Goal: Transaction & Acquisition: Purchase product/service

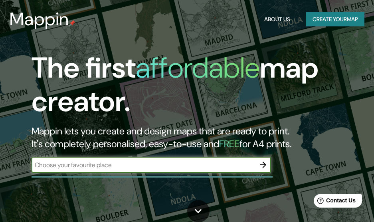
click at [205, 164] on input "text" at bounding box center [144, 164] width 224 height 9
type input "[GEOGRAPHIC_DATA]"
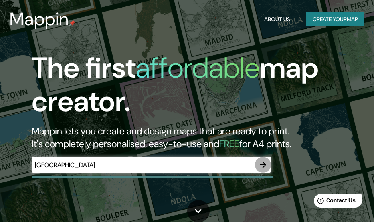
click at [264, 167] on icon "button" at bounding box center [263, 165] width 10 height 10
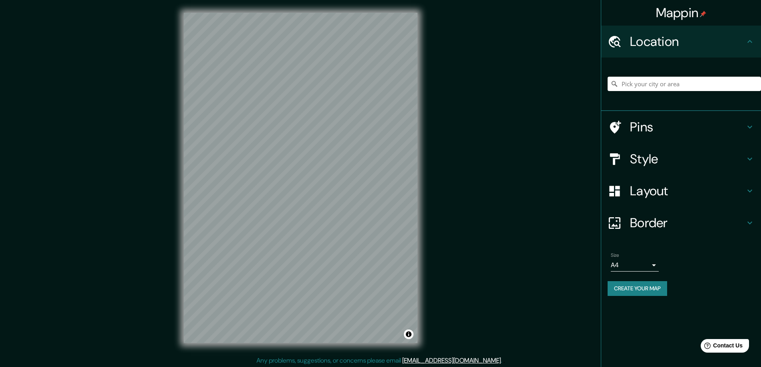
click at [380, 127] on h4 "Pins" at bounding box center [687, 127] width 115 height 16
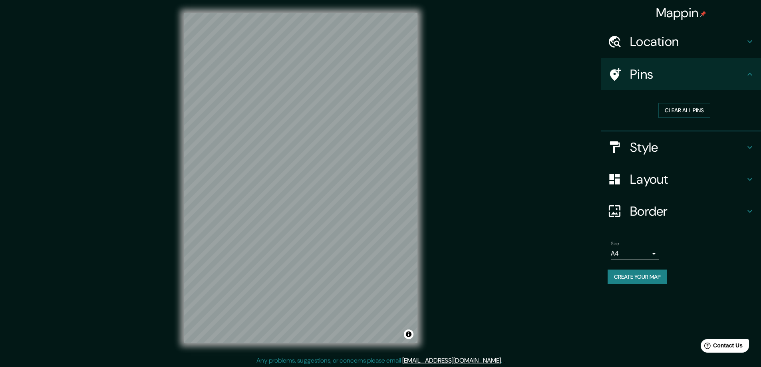
click at [380, 178] on icon at bounding box center [750, 180] width 10 height 10
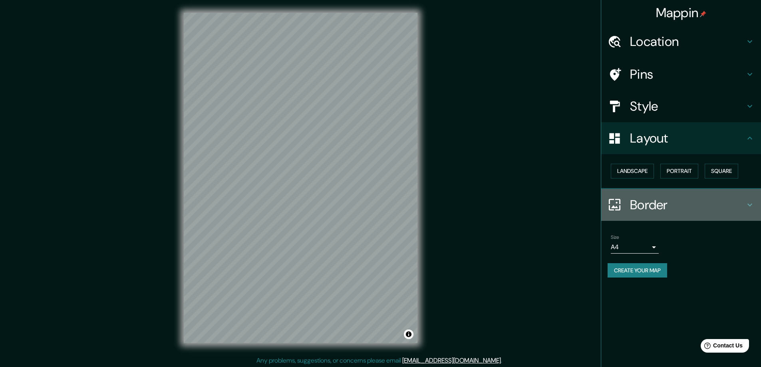
click at [380, 205] on h4 "Border" at bounding box center [687, 205] width 115 height 16
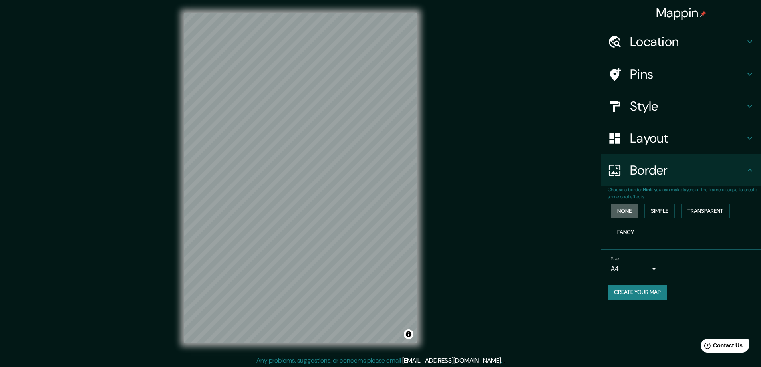
click at [380, 215] on button "None" at bounding box center [624, 211] width 27 height 15
click at [380, 212] on button "Simple" at bounding box center [659, 211] width 30 height 15
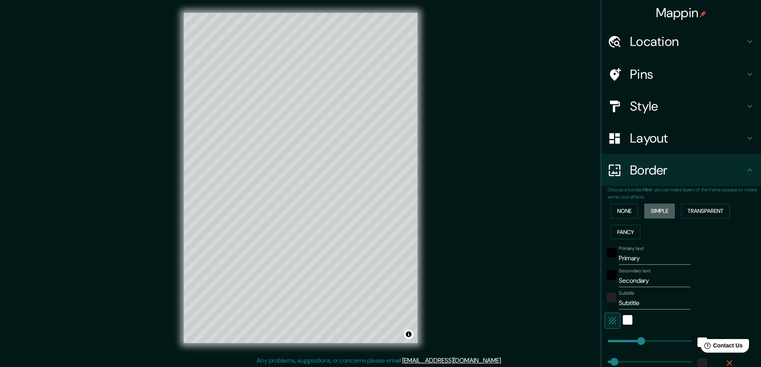
click at [380, 212] on button "Simple" at bounding box center [659, 211] width 30 height 15
type input "47"
click at [380, 217] on button "None" at bounding box center [624, 211] width 27 height 15
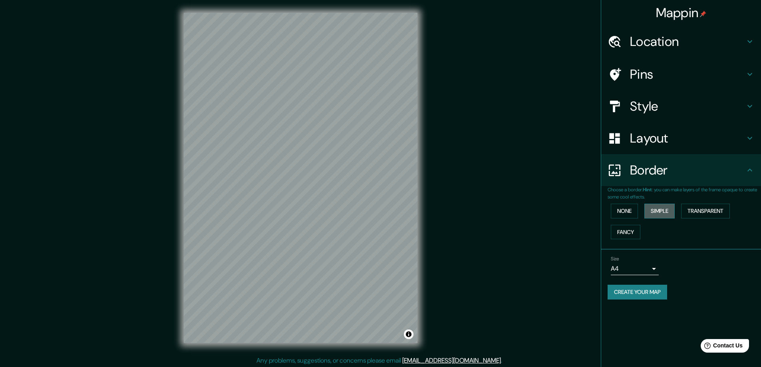
click at [380, 211] on button "Simple" at bounding box center [659, 211] width 30 height 15
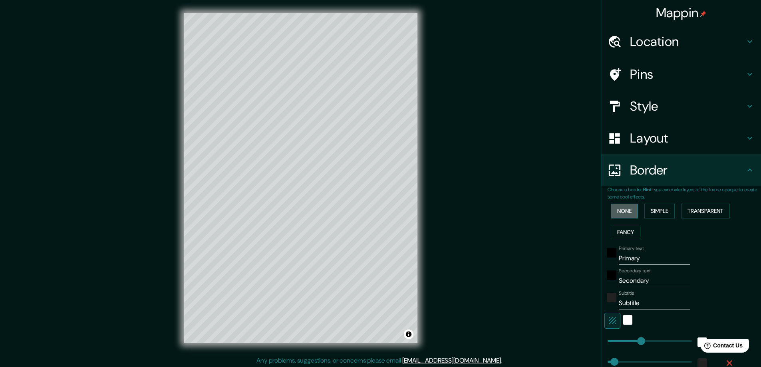
click at [380, 213] on button "None" at bounding box center [624, 211] width 27 height 15
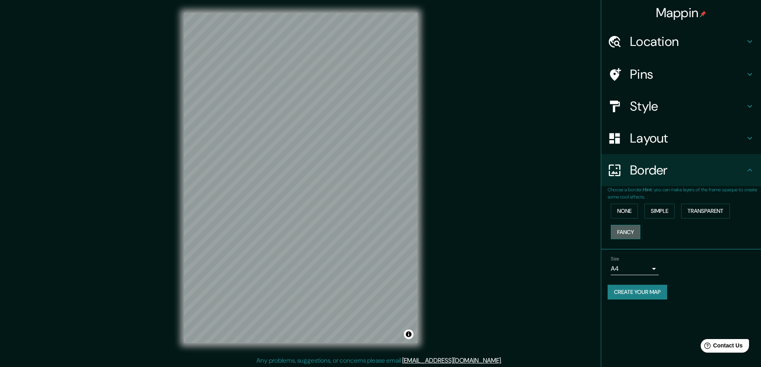
click at [380, 221] on button "Fancy" at bounding box center [626, 232] width 30 height 15
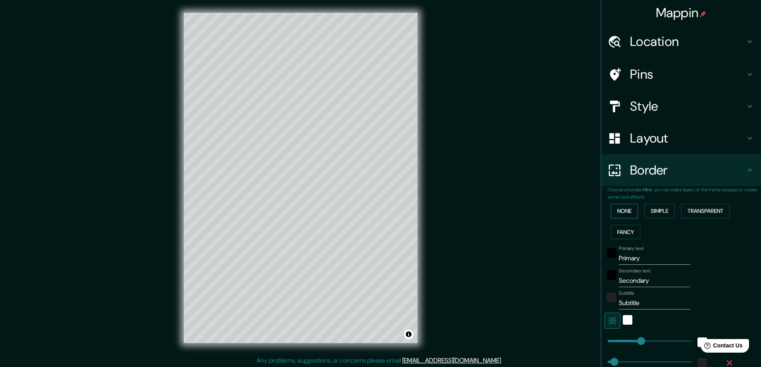
click at [380, 214] on button "None" at bounding box center [624, 211] width 27 height 15
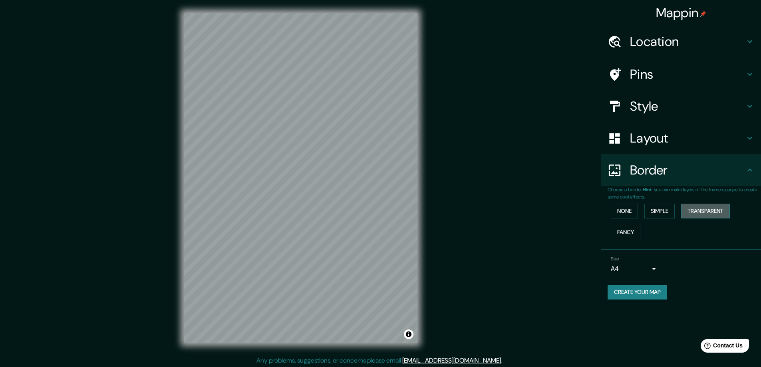
click at [380, 210] on button "Transparent" at bounding box center [705, 211] width 49 height 15
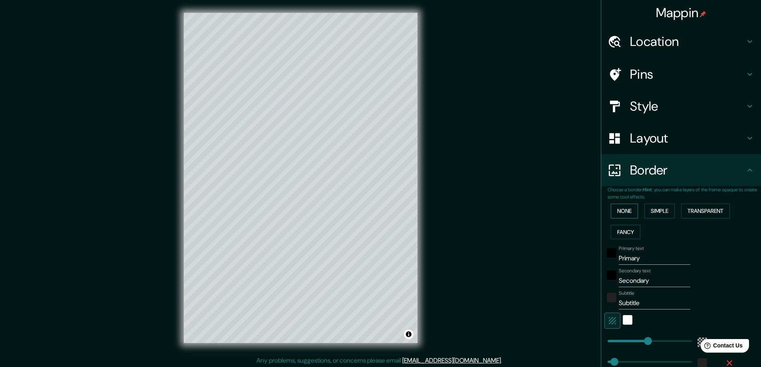
click at [380, 213] on button "None" at bounding box center [624, 211] width 27 height 15
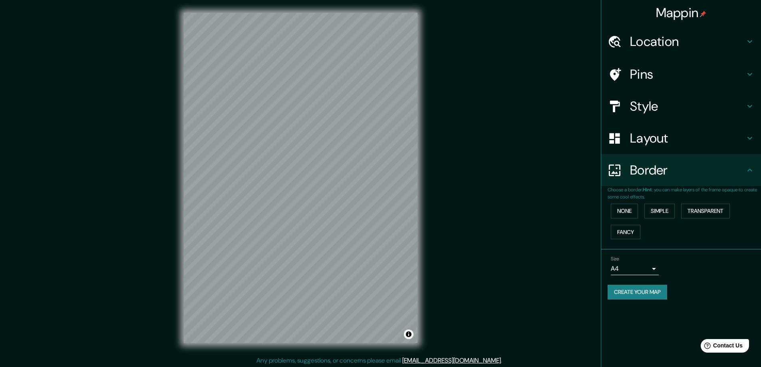
click at [380, 221] on body "Mappin Location Pins Style Layout Border Choose a border. Hint : you can make l…" at bounding box center [380, 183] width 761 height 367
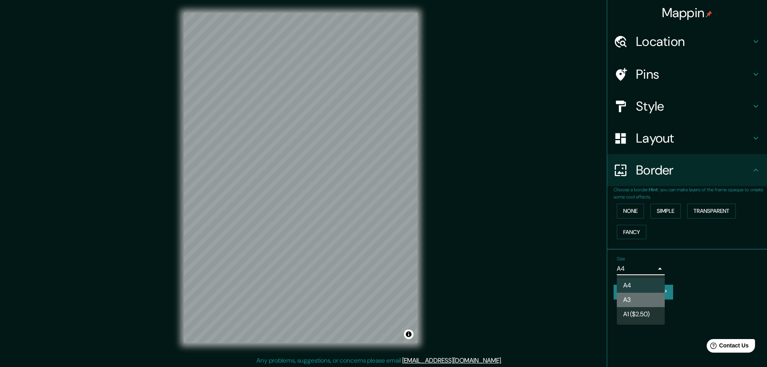
click at [380, 221] on li "A3" at bounding box center [641, 300] width 48 height 14
type input "a4"
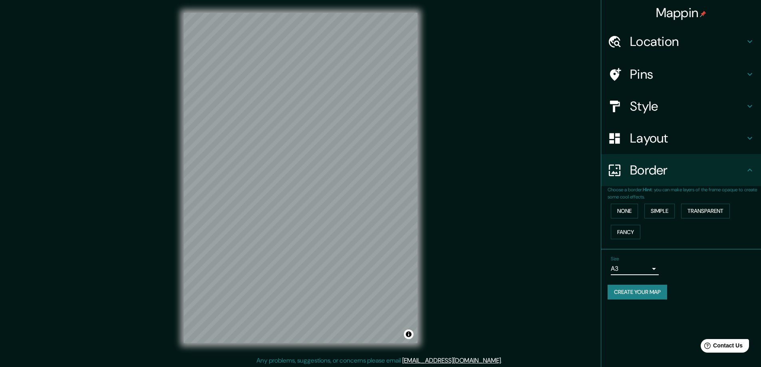
click at [380, 221] on button "Create your map" at bounding box center [638, 292] width 60 height 15
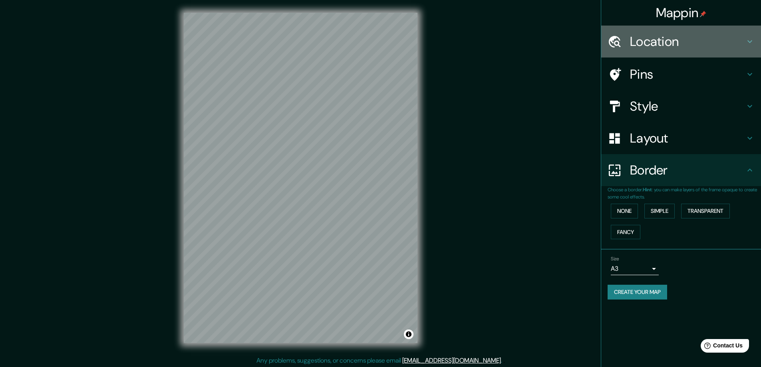
click at [380, 44] on h4 "Location" at bounding box center [687, 42] width 115 height 16
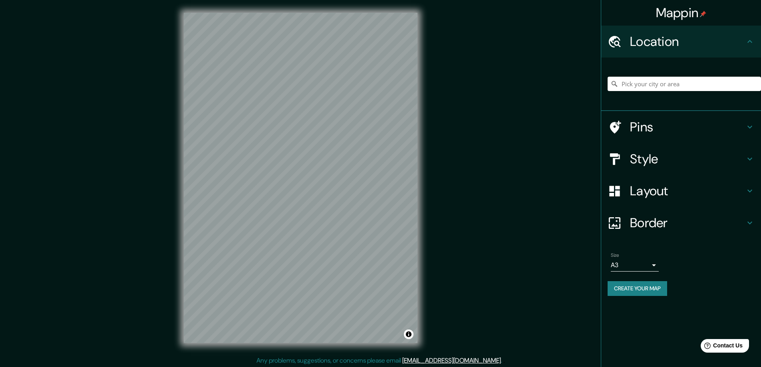
click at [380, 44] on h4 "Location" at bounding box center [687, 42] width 115 height 16
click at [380, 36] on h4 "Location" at bounding box center [687, 42] width 115 height 16
